Goal: Task Accomplishment & Management: Complete application form

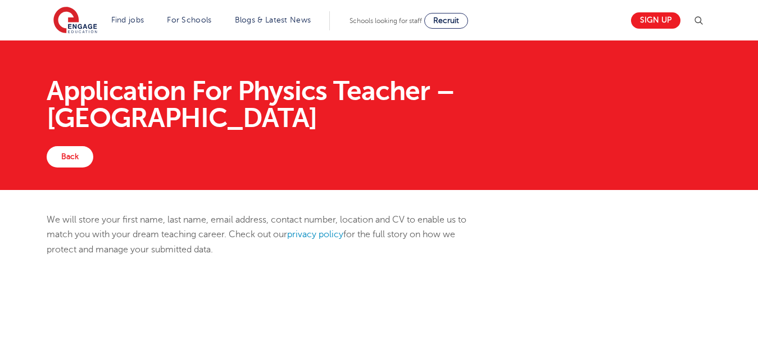
scroll to position [299, 0]
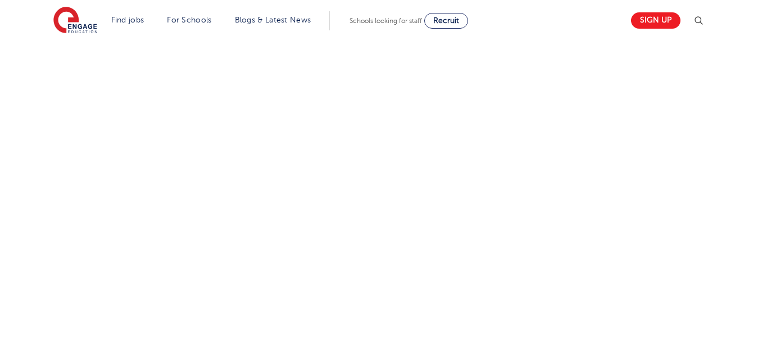
select select "[GEOGRAPHIC_DATA]"
select select "Urban-Other"
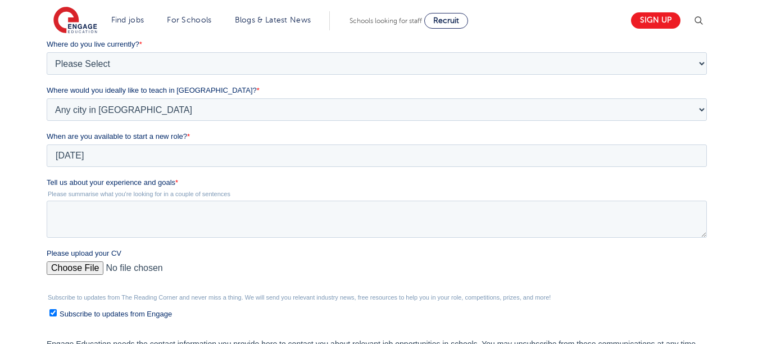
scroll to position [1476, 0]
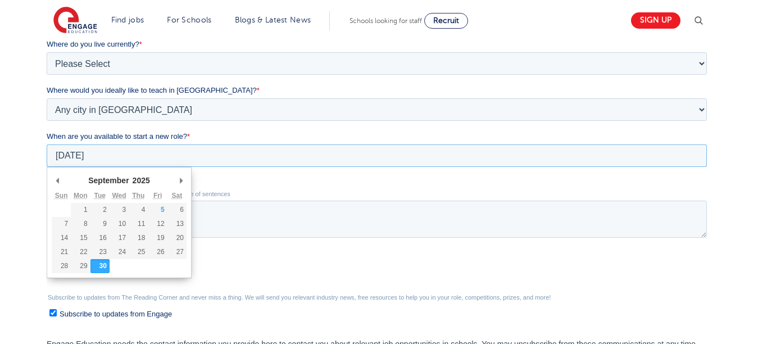
click at [98, 155] on input "2025/09/30" at bounding box center [377, 155] width 661 height 22
type div "2025-10-01"
type input "2025/10/01"
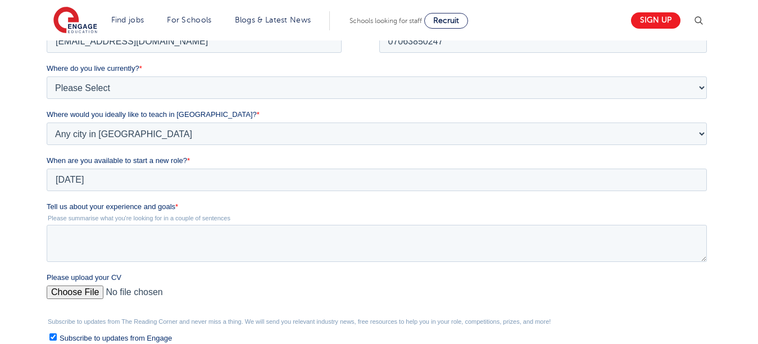
scroll to position [264, 0]
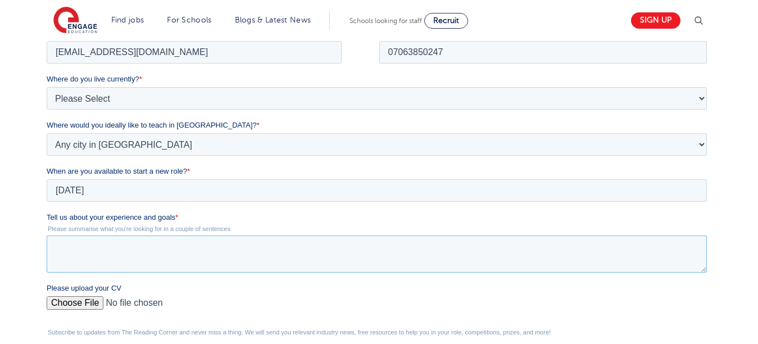
click at [55, 251] on textarea "Tell us about your experience and goals *" at bounding box center [377, 253] width 661 height 37
click at [55, 247] on textarea "Tell us about your experience and goals *" at bounding box center [377, 253] width 661 height 37
paste textarea "I am committed to creating an inclusive and supportive classroom where every st…"
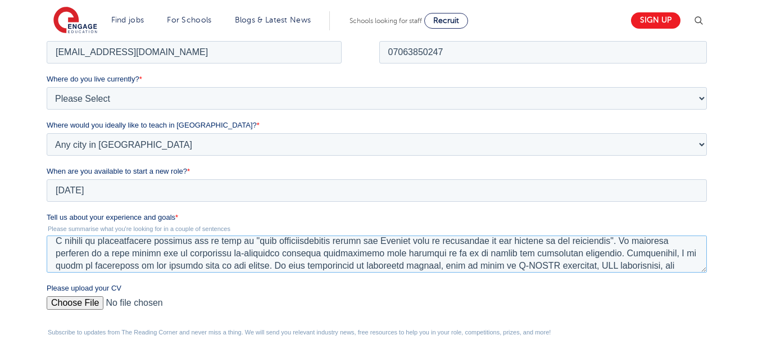
scroll to position [7, 0]
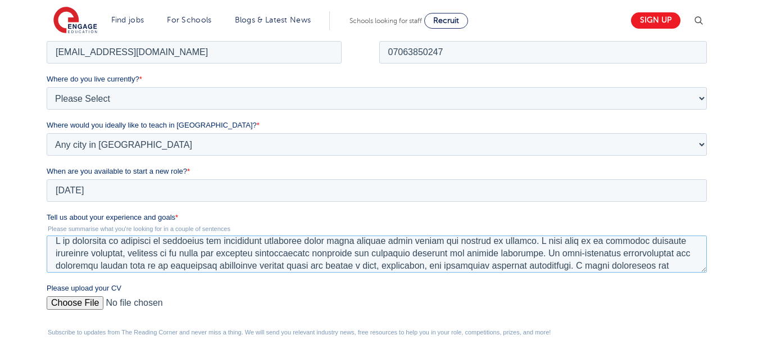
click at [229, 256] on textarea "Tell us about your experience and goals *" at bounding box center [377, 253] width 661 height 37
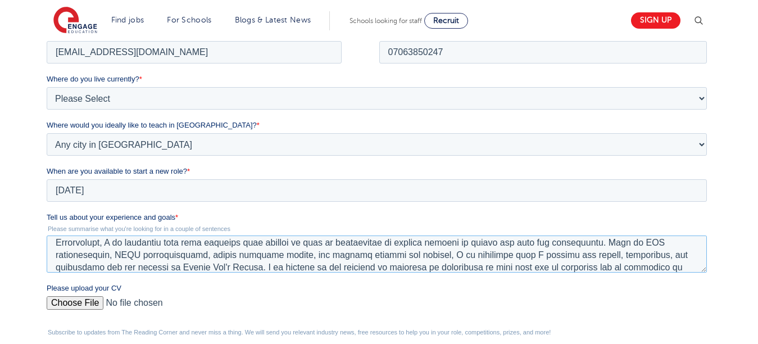
scroll to position [129, 0]
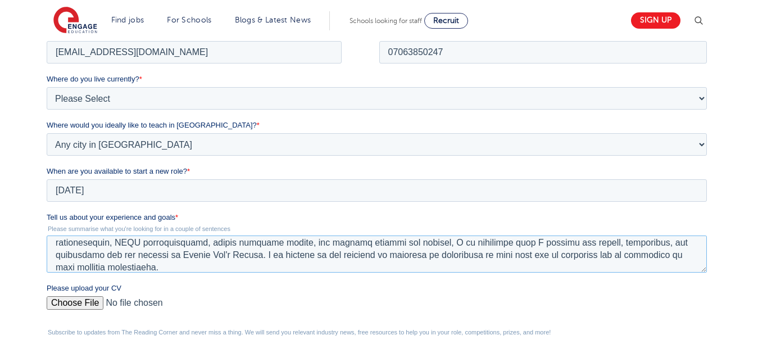
click at [215, 255] on textarea "Tell us about your experience and goals *" at bounding box center [377, 253] width 661 height 37
type textarea "I am committed to creating an inclusive and supportive classroom where every st…"
click at [100, 301] on input "Please upload your CV" at bounding box center [377, 307] width 661 height 22
type input "C:\fakepath\CV.pdf"
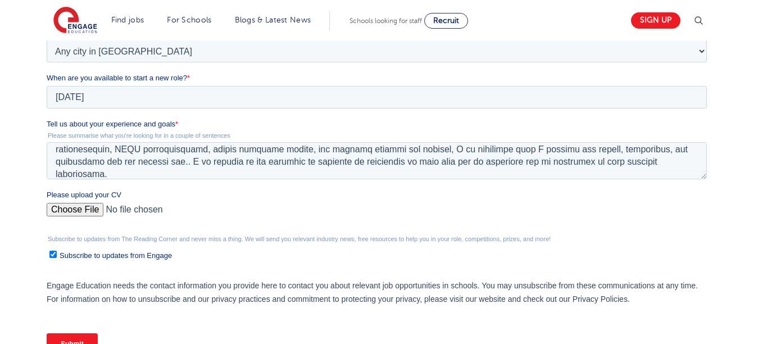
scroll to position [363, 0]
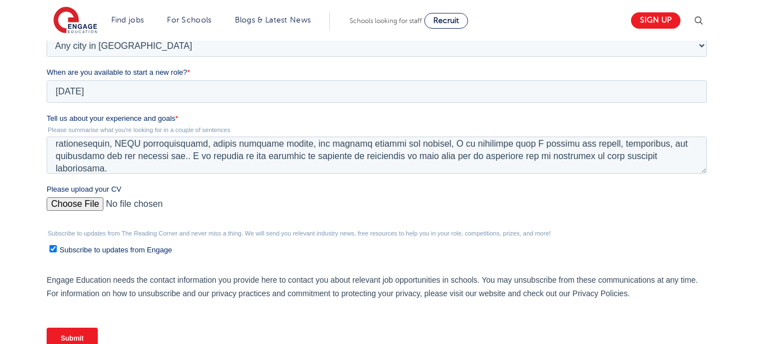
click at [55, 251] on input "Subscribe to updates from Engage" at bounding box center [52, 248] width 7 height 7
checkbox input "false"
click at [85, 338] on input "Submit" at bounding box center [72, 338] width 51 height 21
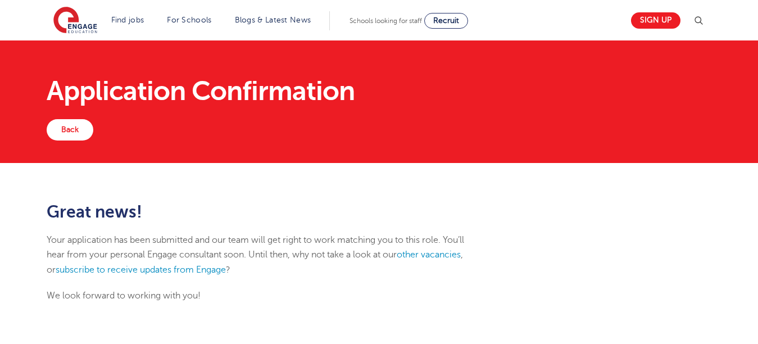
scroll to position [1476, 0]
click at [427, 257] on link "other vacancies" at bounding box center [429, 255] width 64 height 10
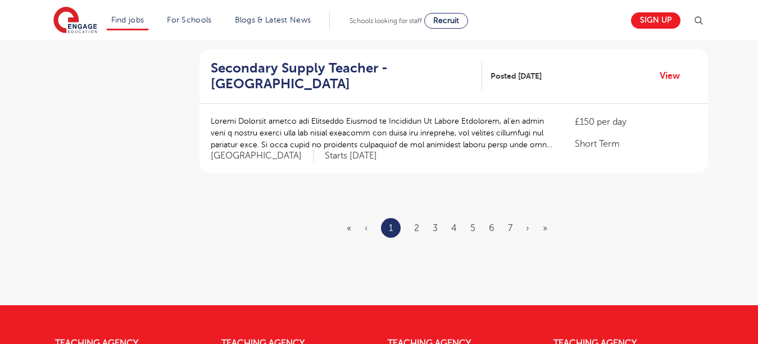
scroll to position [1371, 0]
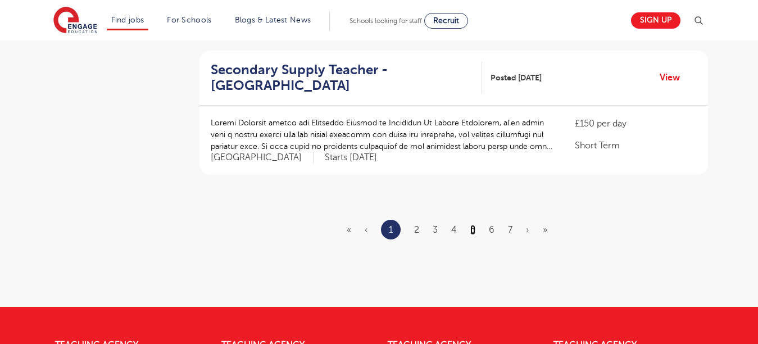
click at [471, 225] on link "5" at bounding box center [473, 230] width 5 height 10
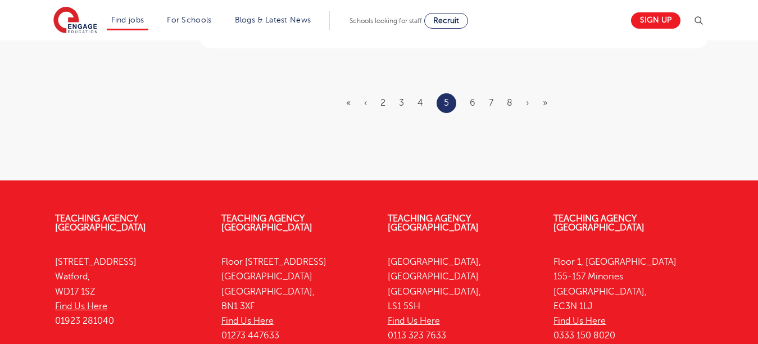
scroll to position [1507, 0]
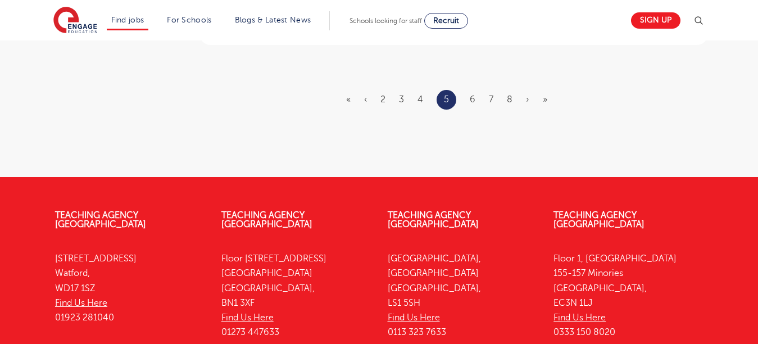
click at [476, 92] on li "6" at bounding box center [473, 99] width 6 height 15
click at [475, 94] on link "6" at bounding box center [473, 99] width 6 height 10
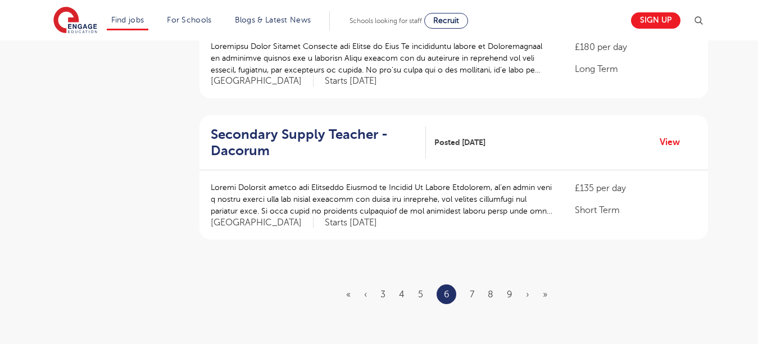
scroll to position [1285, 0]
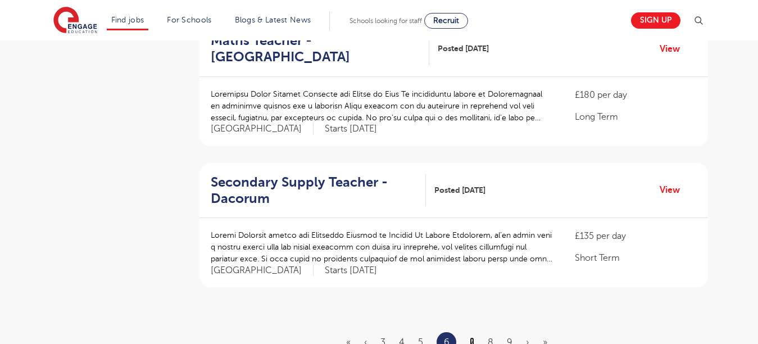
click at [474, 337] on link "7" at bounding box center [472, 342] width 4 height 10
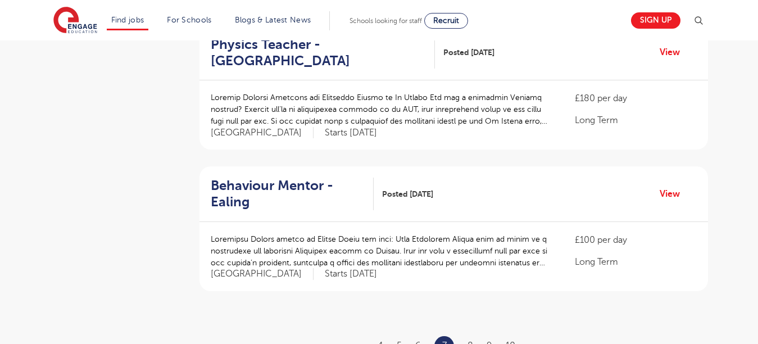
scroll to position [1264, 0]
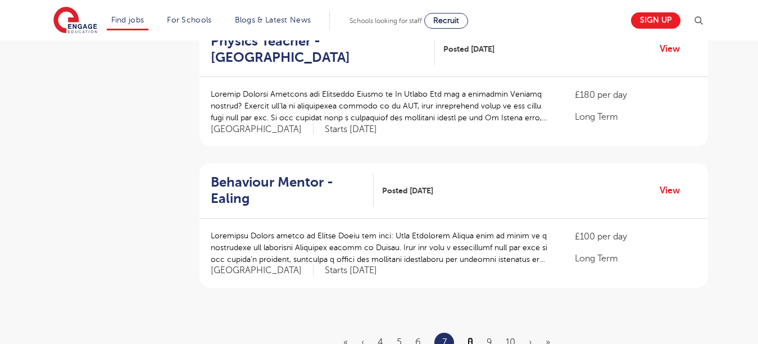
click at [472, 337] on link "8" at bounding box center [471, 342] width 6 height 10
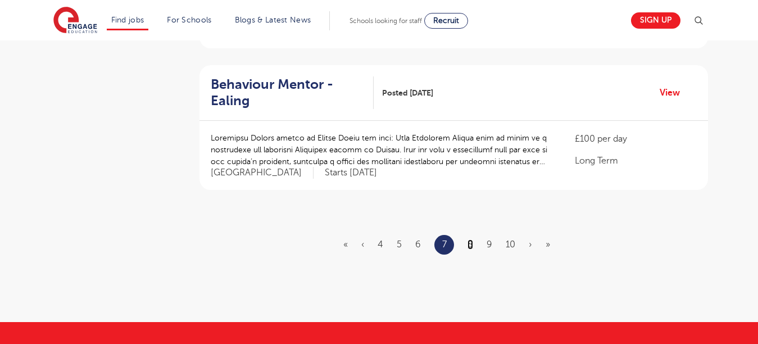
scroll to position [1368, 0]
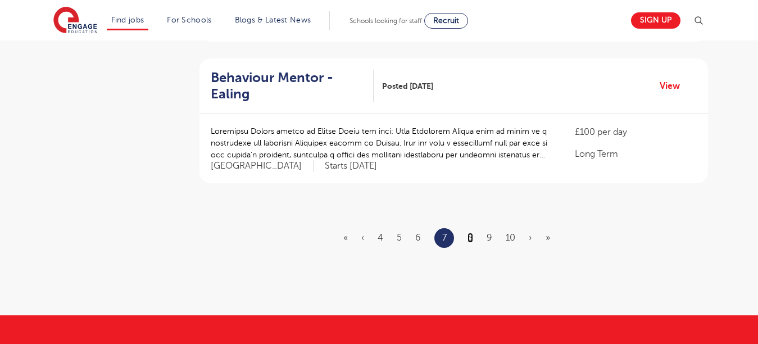
click at [472, 233] on link "8" at bounding box center [471, 238] width 6 height 10
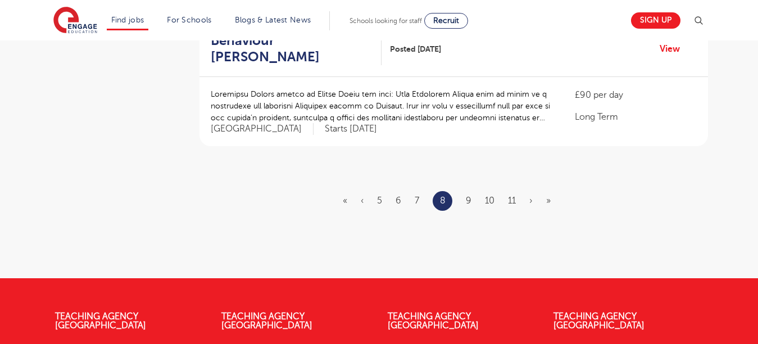
scroll to position [1413, 0]
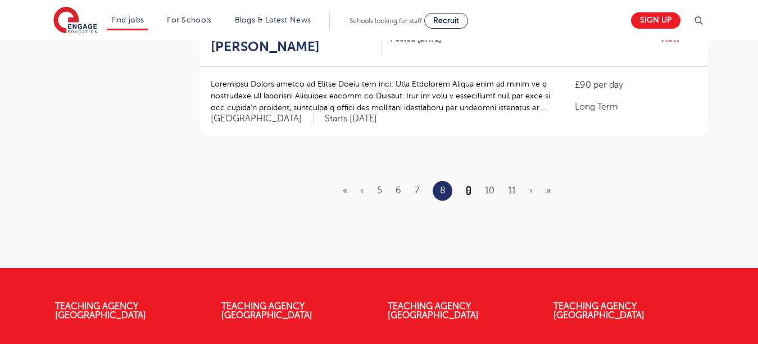
click at [471, 186] on link "9" at bounding box center [469, 191] width 6 height 10
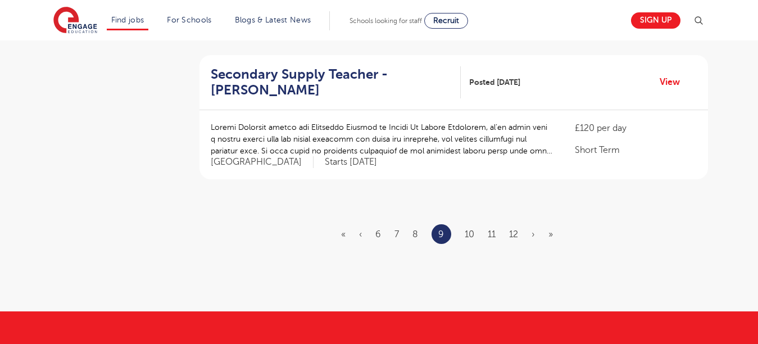
scroll to position [1387, 0]
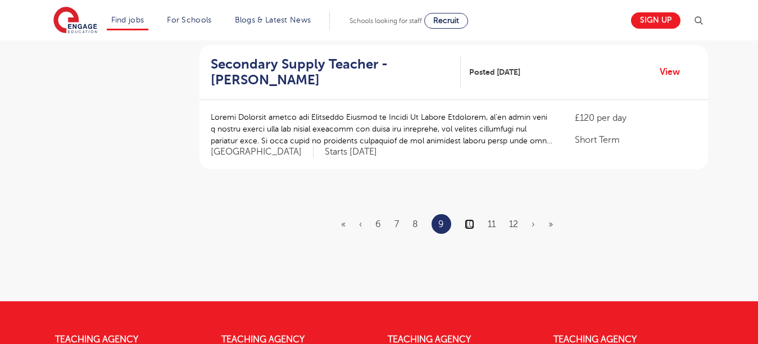
click at [469, 219] on link "10" at bounding box center [470, 224] width 10 height 10
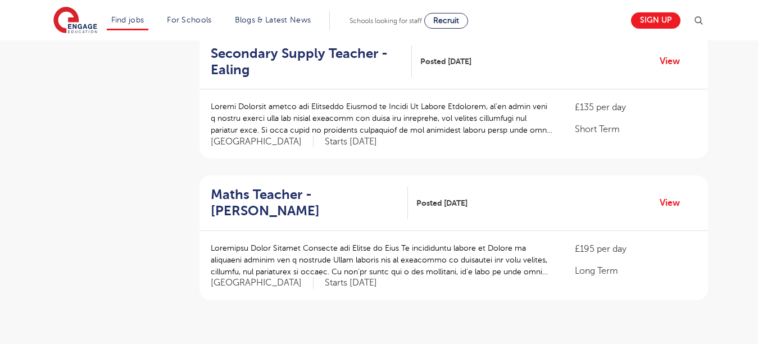
scroll to position [1264, 0]
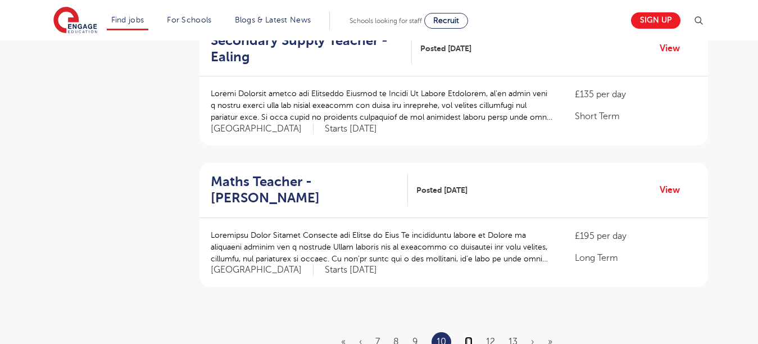
click at [472, 337] on link "11" at bounding box center [469, 342] width 8 height 10
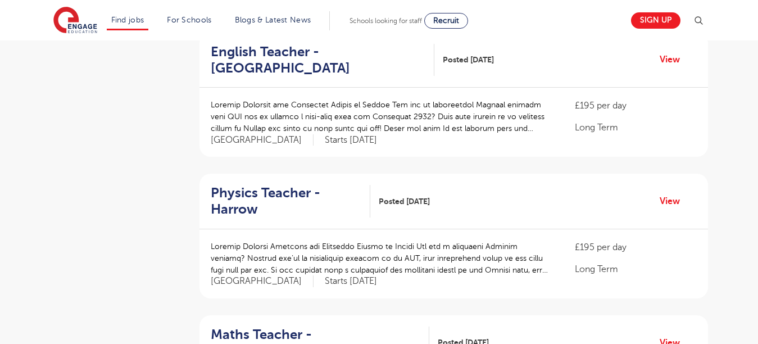
scroll to position [542, 0]
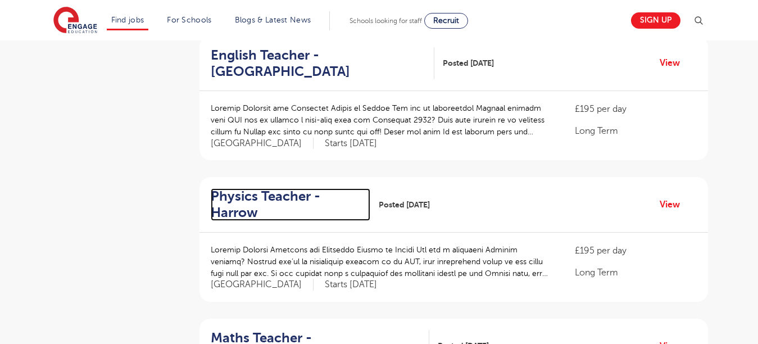
click at [250, 188] on h2 "Physics Teacher - Harrow" at bounding box center [286, 204] width 151 height 33
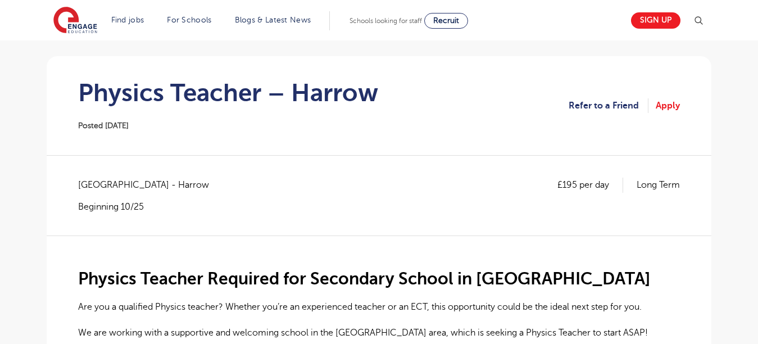
scroll to position [90, 0]
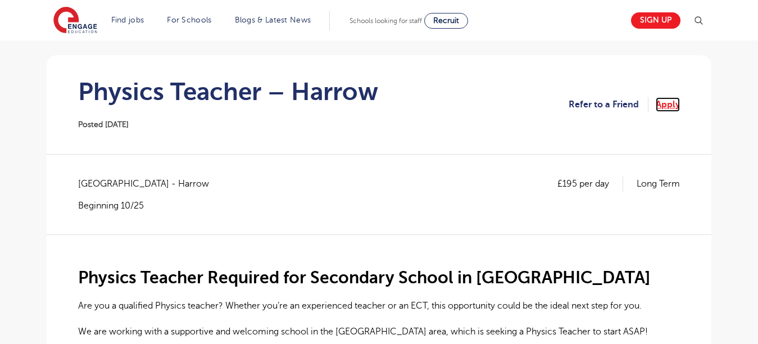
click at [670, 105] on link "Apply" at bounding box center [668, 104] width 24 height 15
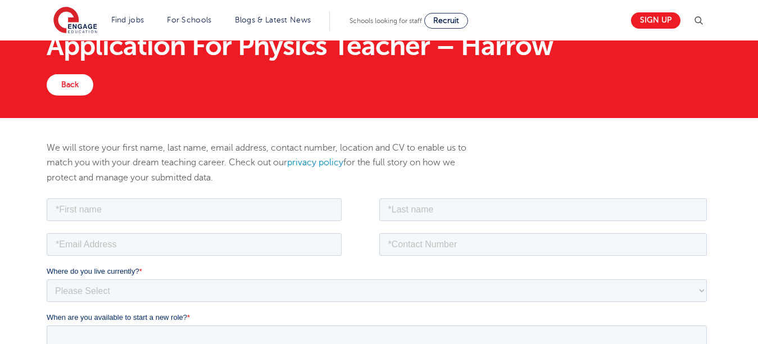
scroll to position [1476, 0]
click at [84, 204] on input "text" at bounding box center [194, 209] width 295 height 22
type input "Moses"
click at [390, 211] on input "John" at bounding box center [543, 209] width 328 height 22
type input "Kana John"
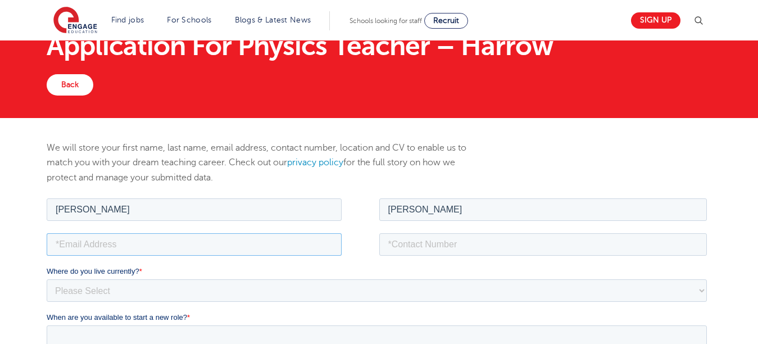
click at [119, 248] on input "email" at bounding box center [194, 244] width 295 height 22
type input "kanamoses12@gmail.com"
type input "07063850247"
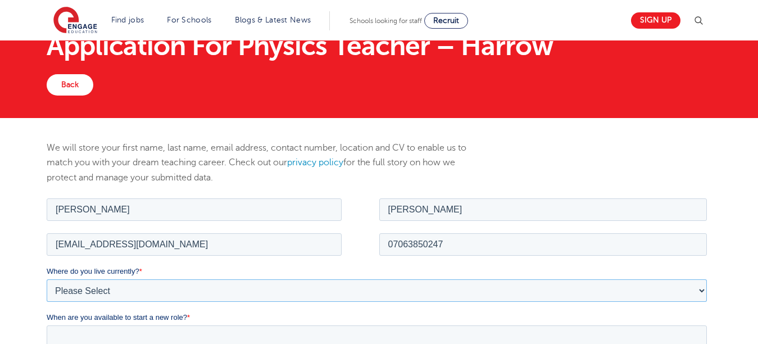
click at [191, 289] on select "Please Select UK Canada Ireland Australia New Zealand Europe USA South Africa J…" at bounding box center [377, 290] width 661 height 22
select select "Africa"
click at [47, 279] on select "Please Select UK Canada Ireland Australia New Zealand Europe USA South Africa J…" at bounding box center [377, 290] width 661 height 22
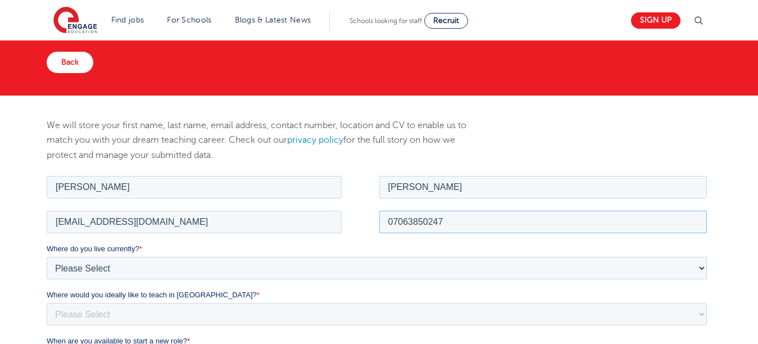
click at [497, 218] on input "07063850247" at bounding box center [543, 221] width 328 height 22
click at [396, 221] on input "07063850247" at bounding box center [543, 221] width 328 height 22
click at [389, 220] on input "07063850247" at bounding box center [543, 221] width 328 height 22
click at [587, 230] on input "+2347063850247" at bounding box center [543, 221] width 328 height 22
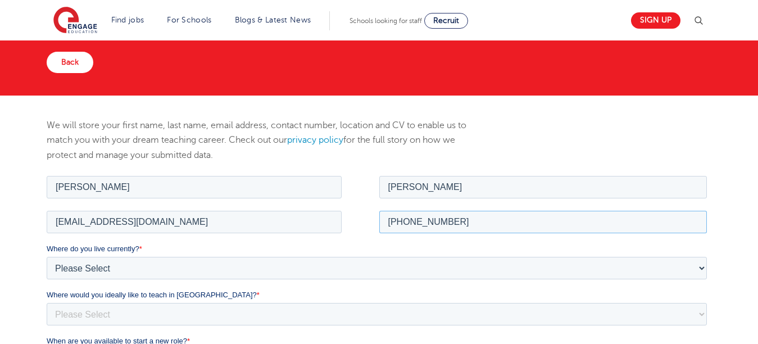
type input "+2347063850247"
click at [356, 323] on select "Please Select I'm flexible! London Any city in England Greater London/Home Coun…" at bounding box center [377, 313] width 661 height 22
select select "Urban- London"
click at [47, 302] on select "Please Select I'm flexible! London Any city in England Greater London/Home Coun…" at bounding box center [377, 313] width 661 height 22
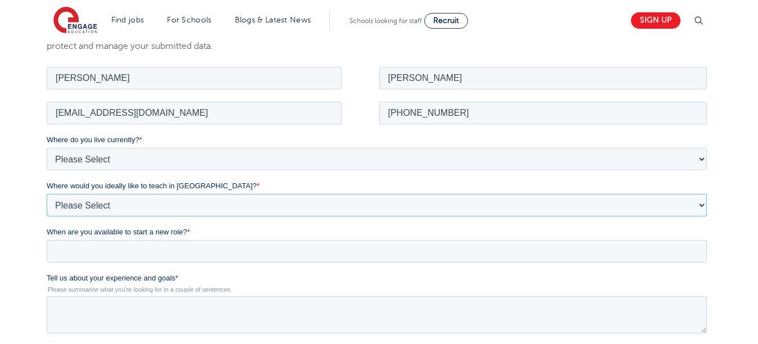
scroll to position [180, 0]
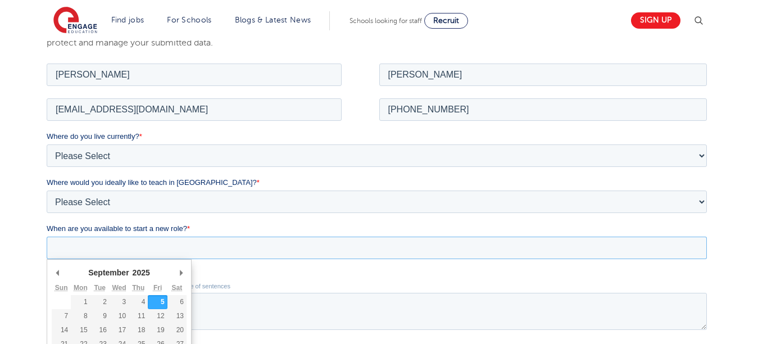
click at [208, 241] on input "When are you available to start a new role? *" at bounding box center [377, 247] width 661 height 22
type div "2025-10-01"
type input "2025/10/01"
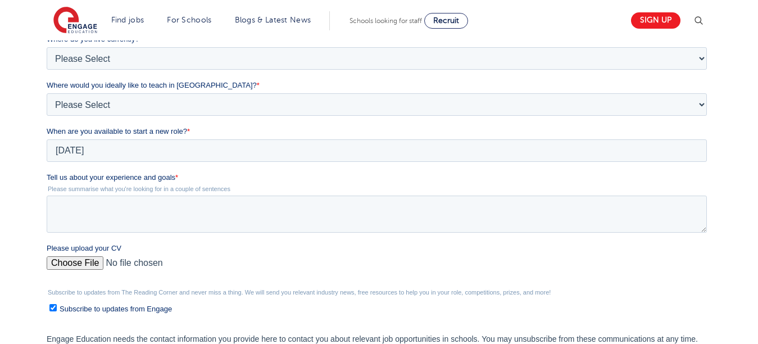
scroll to position [279, 0]
click at [60, 201] on textarea "Tell us about your experience and goals *" at bounding box center [377, 212] width 661 height 37
paste textarea "I am committed to creating an inclusive and supportive classroom where every st…"
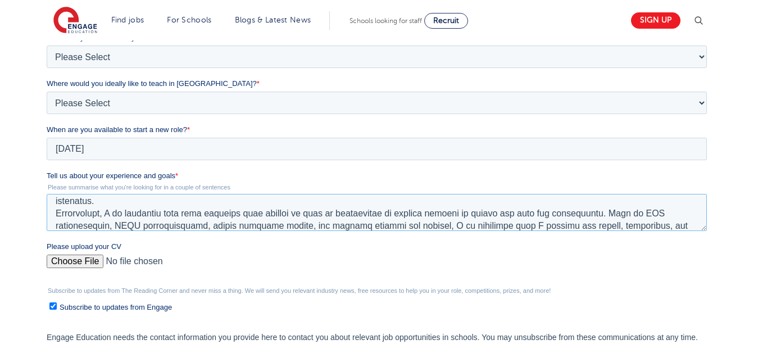
scroll to position [116, 0]
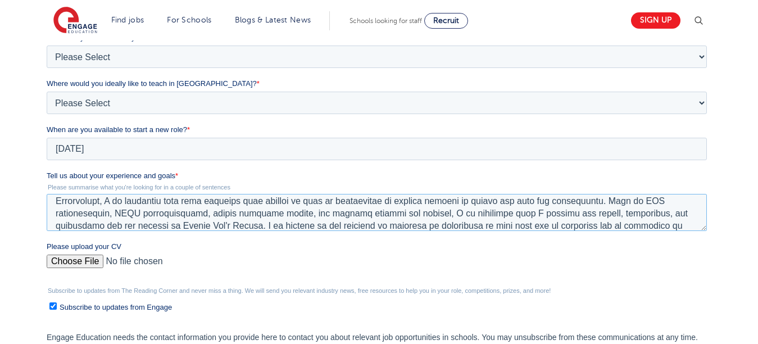
click at [214, 226] on textarea "Tell us about your experience and goals *" at bounding box center [377, 212] width 661 height 37
type textarea "I am committed to creating an inclusive and supportive classroom where every st…"
click at [97, 259] on input "Please upload your CV" at bounding box center [377, 266] width 661 height 22
type input "C:\fakepath\CV.pdf"
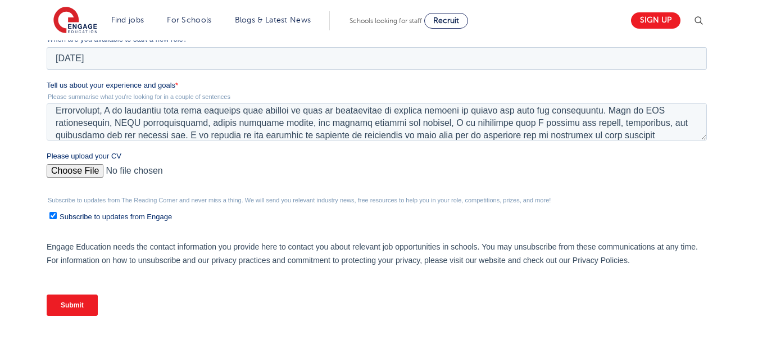
scroll to position [383, 0]
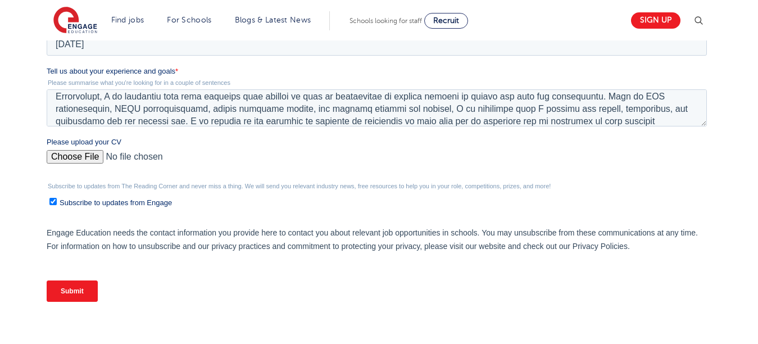
click at [55, 202] on input "Subscribe to updates from Engage" at bounding box center [52, 201] width 7 height 7
checkbox input "false"
click at [90, 289] on input "Submit" at bounding box center [72, 291] width 51 height 21
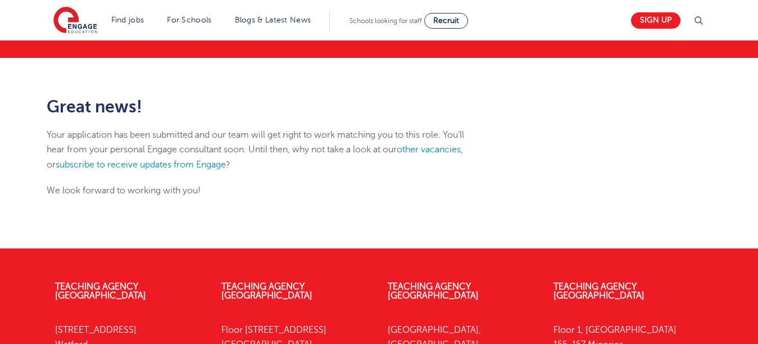
scroll to position [106, 0]
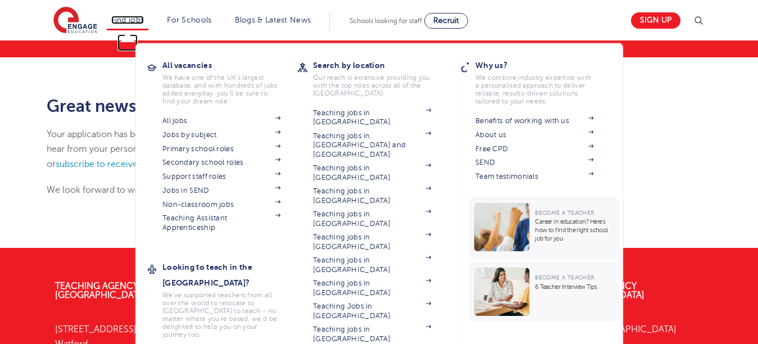
click at [132, 19] on link "Find jobs" at bounding box center [127, 20] width 33 height 8
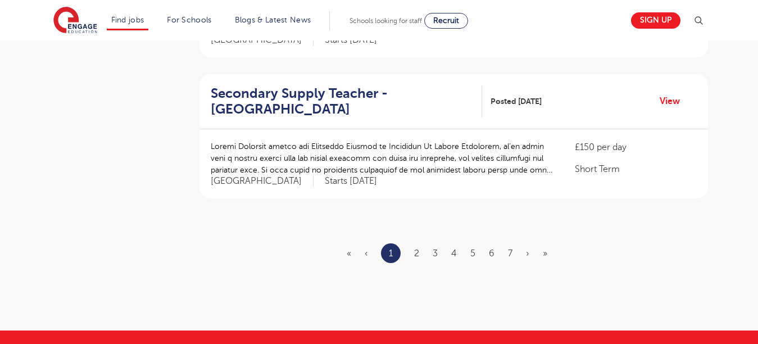
scroll to position [1253, 0]
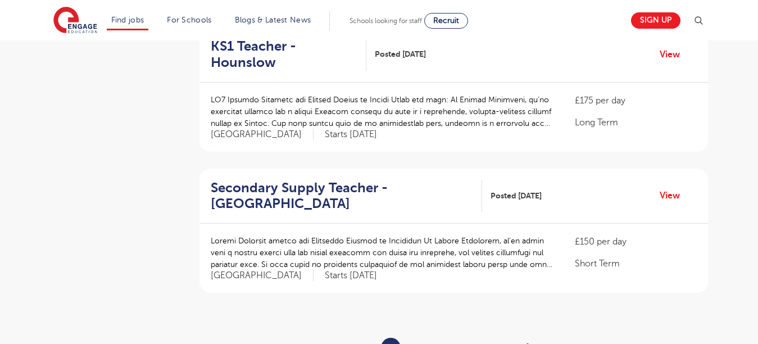
click at [529, 343] on link "›" at bounding box center [527, 348] width 3 height 10
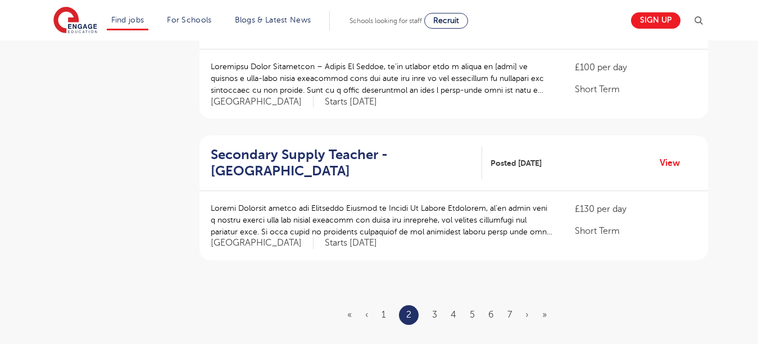
scroll to position [1258, 0]
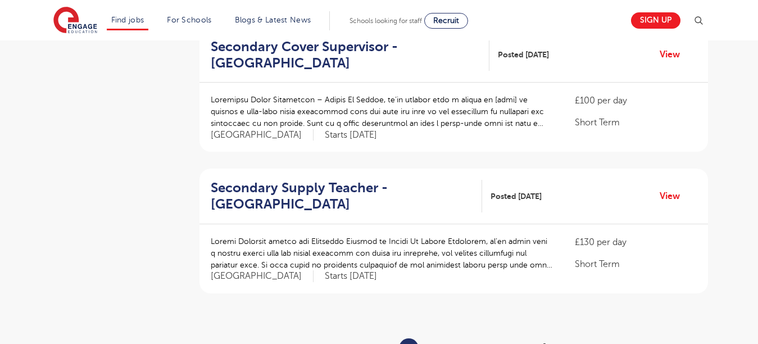
click at [545, 343] on link "»" at bounding box center [544, 348] width 4 height 10
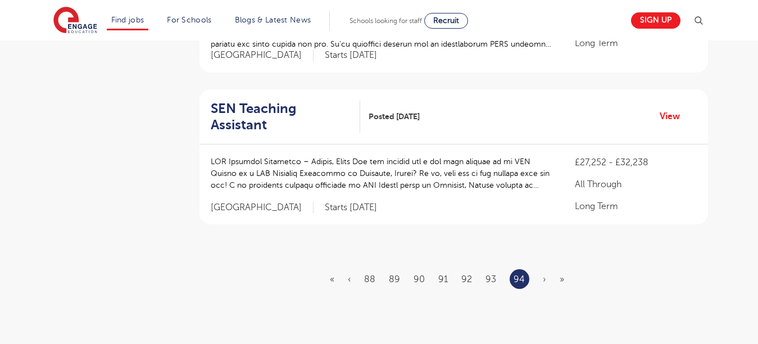
scroll to position [493, 0]
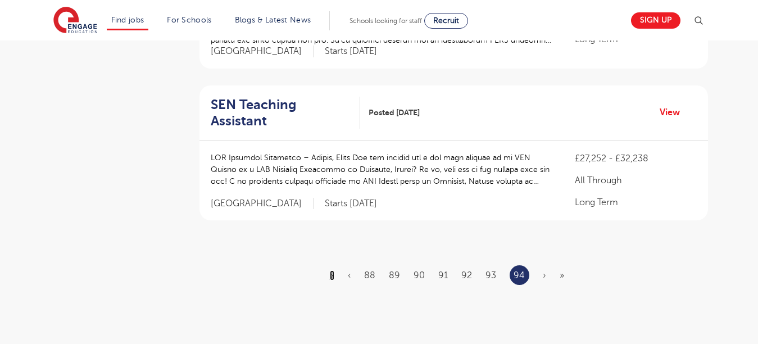
click at [333, 270] on link "«" at bounding box center [332, 275] width 4 height 10
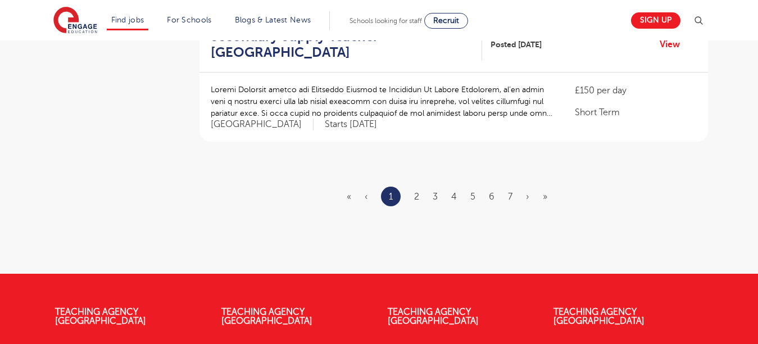
scroll to position [1368, 0]
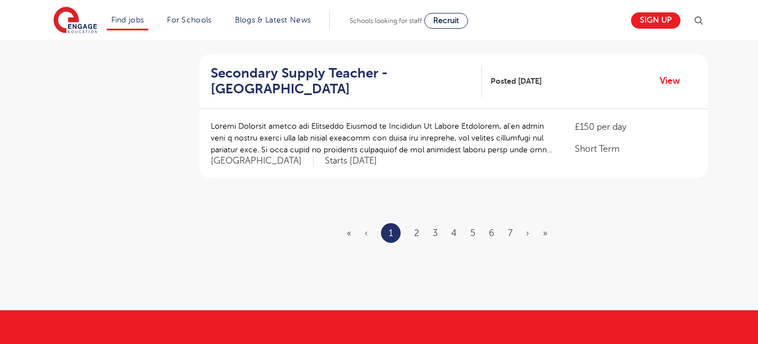
click at [530, 223] on ul "« ‹ 1 2 3 4 5 6 7 › »" at bounding box center [454, 233] width 214 height 20
click at [528, 228] on link "›" at bounding box center [527, 233] width 3 height 10
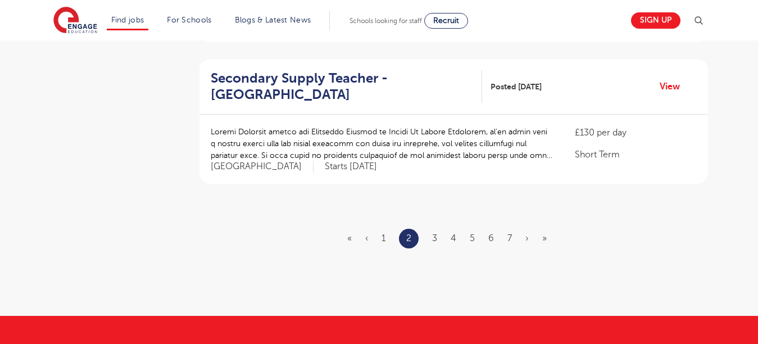
scroll to position [0, 0]
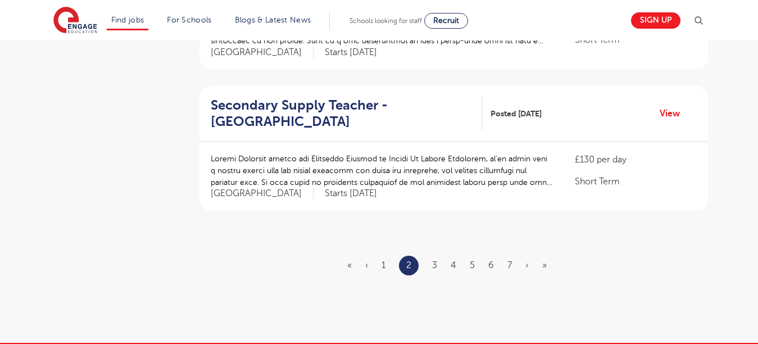
scroll to position [1453, 0]
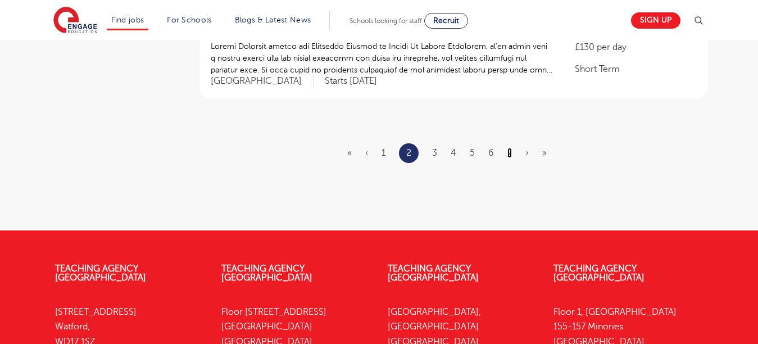
click at [508, 148] on link "7" at bounding box center [510, 153] width 4 height 10
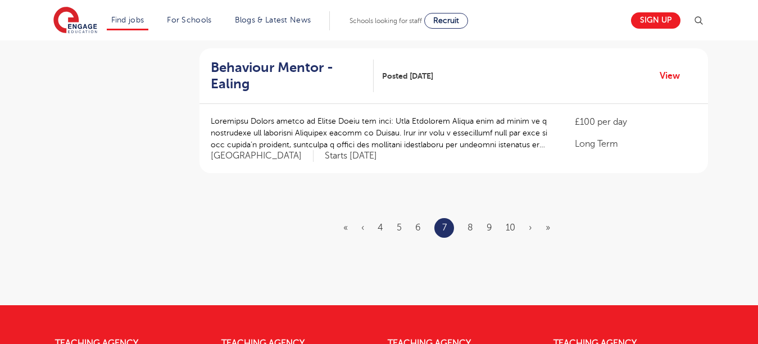
scroll to position [1385, 0]
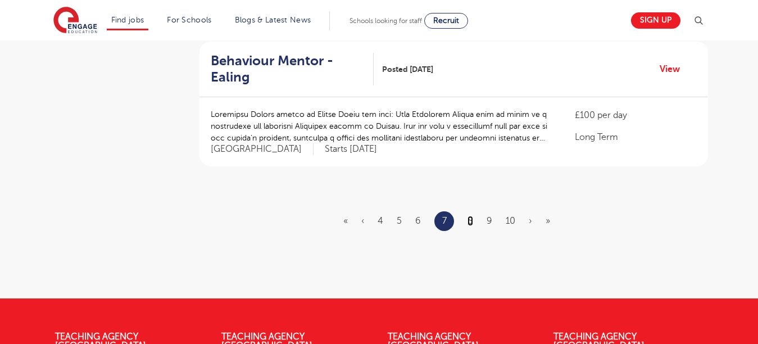
click at [473, 216] on link "8" at bounding box center [471, 221] width 6 height 10
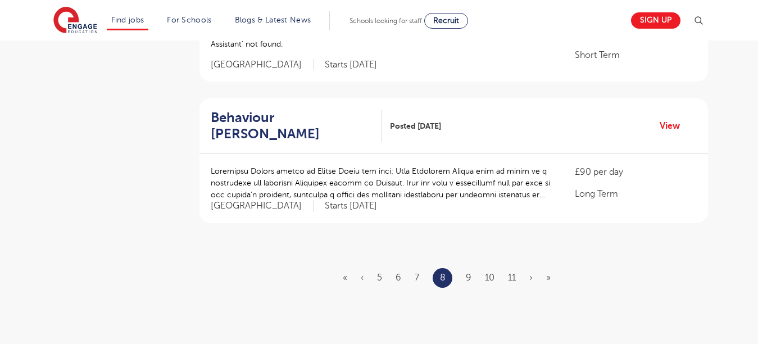
scroll to position [1327, 0]
click at [470, 272] on link "9" at bounding box center [469, 277] width 6 height 10
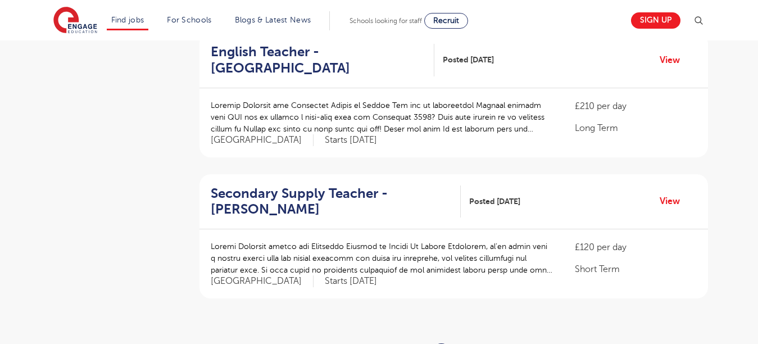
scroll to position [1259, 0]
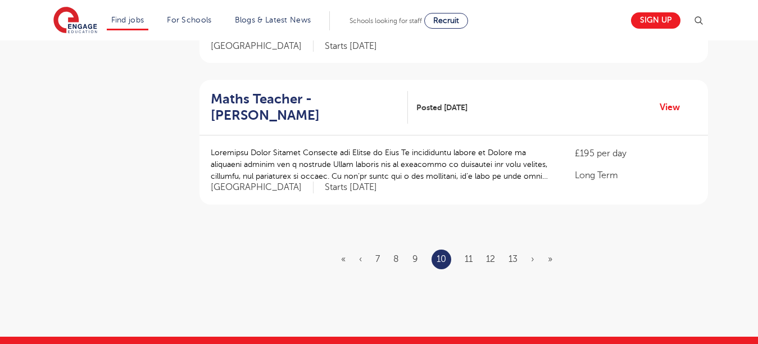
scroll to position [1349, 0]
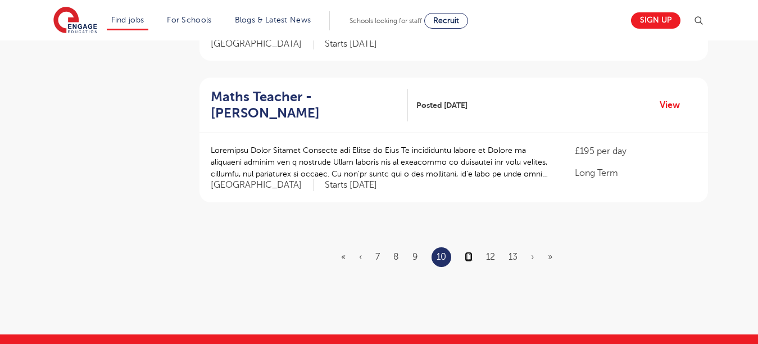
click at [468, 252] on link "11" at bounding box center [469, 257] width 8 height 10
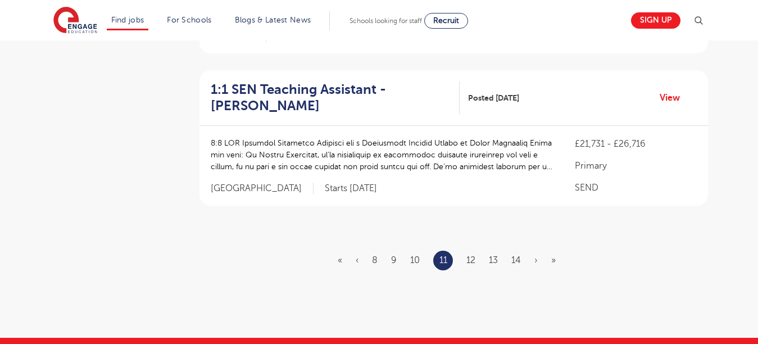
scroll to position [1372, 0]
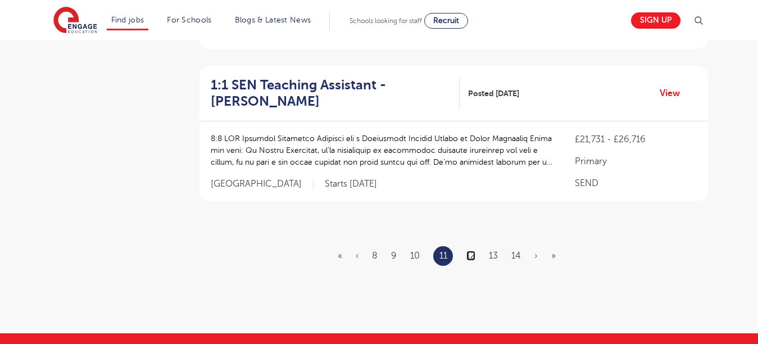
click at [471, 251] on link "12" at bounding box center [471, 256] width 9 height 10
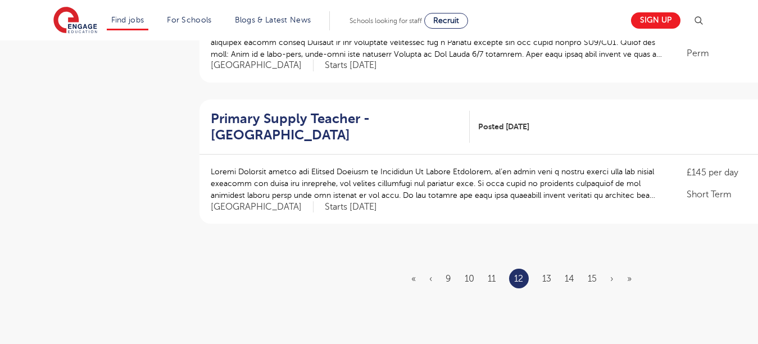
scroll to position [1372, 0]
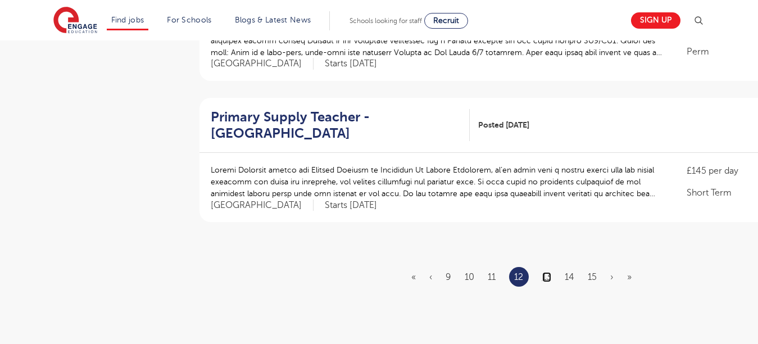
click at [549, 272] on link "13" at bounding box center [546, 277] width 9 height 10
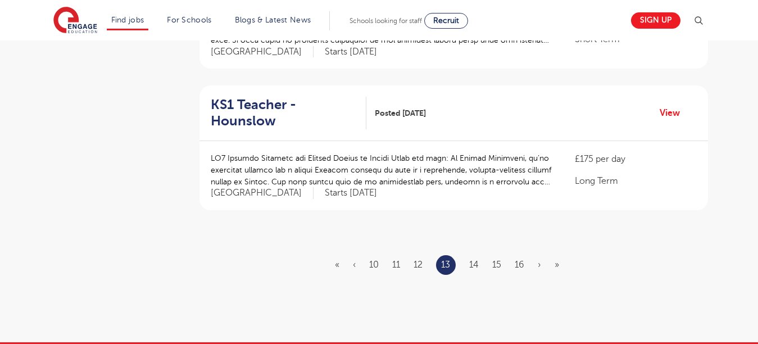
scroll to position [1417, 0]
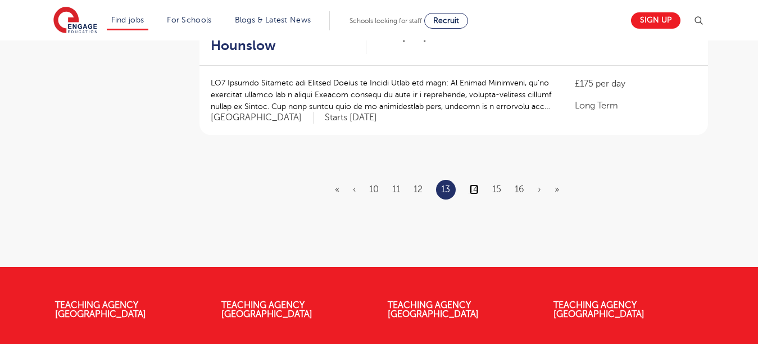
click at [474, 184] on link "14" at bounding box center [474, 189] width 10 height 10
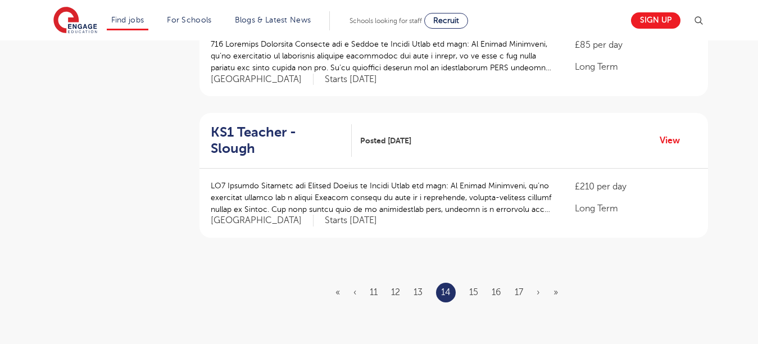
scroll to position [1349, 0]
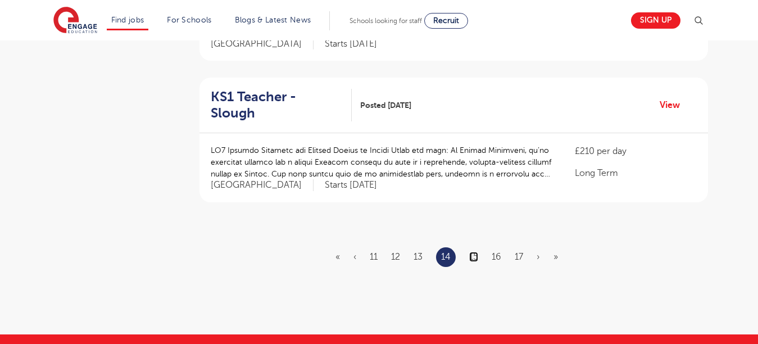
click at [473, 252] on link "15" at bounding box center [473, 257] width 9 height 10
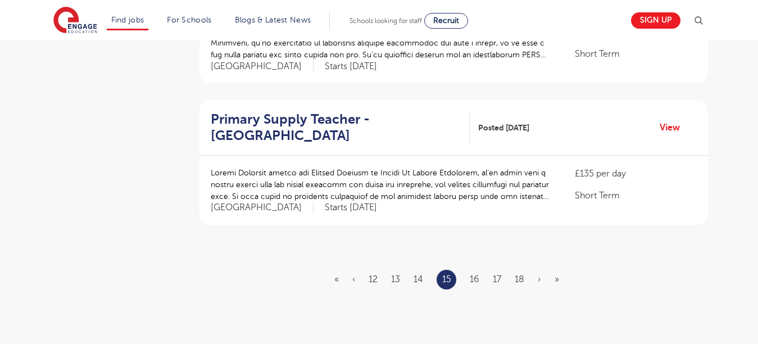
scroll to position [1349, 0]
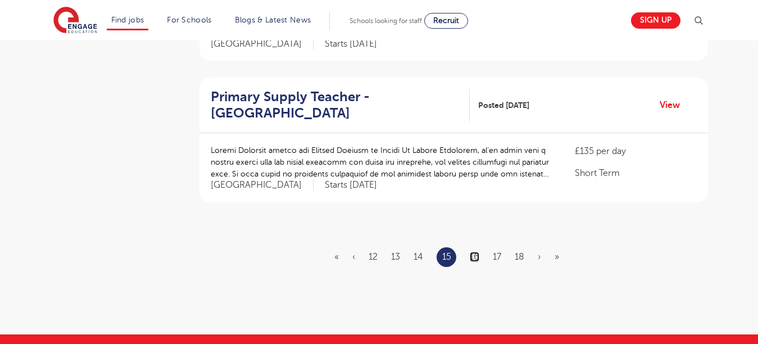
click at [473, 252] on link "16" at bounding box center [475, 257] width 10 height 10
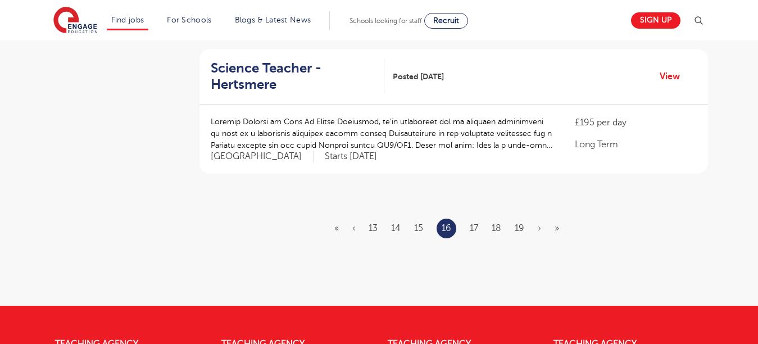
scroll to position [1394, 0]
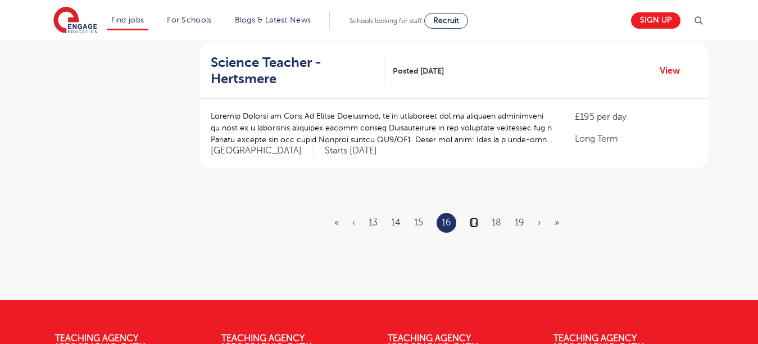
click at [477, 227] on link "17" at bounding box center [474, 223] width 8 height 10
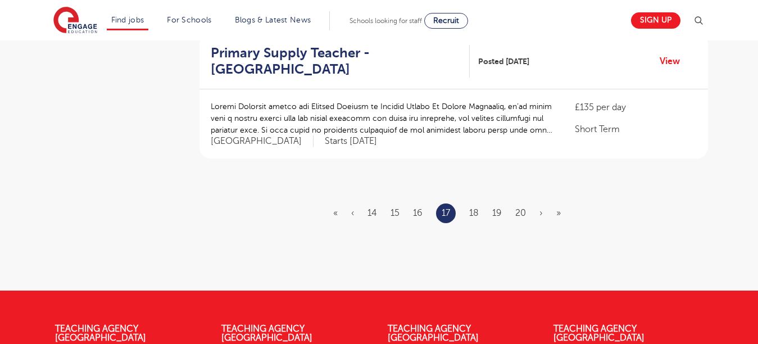
scroll to position [1394, 0]
